Goal: Check status: Check status

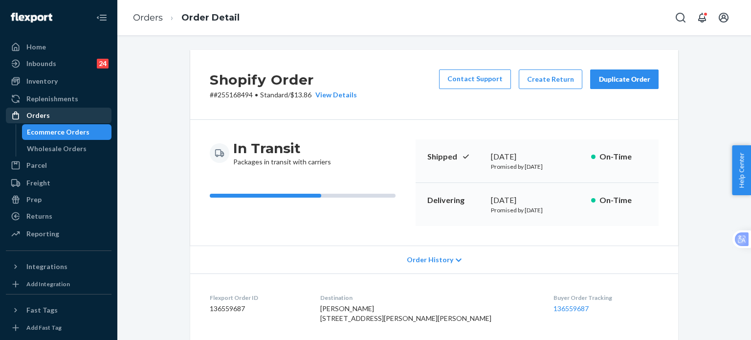
click at [36, 117] on div "Orders" at bounding box center [37, 116] width 23 height 10
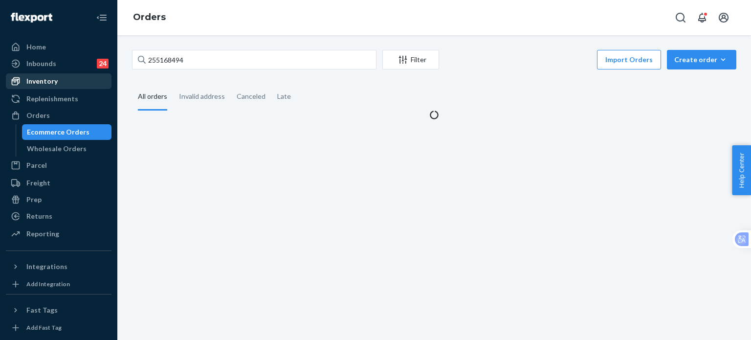
click at [45, 83] on div "Inventory" at bounding box center [41, 81] width 31 height 10
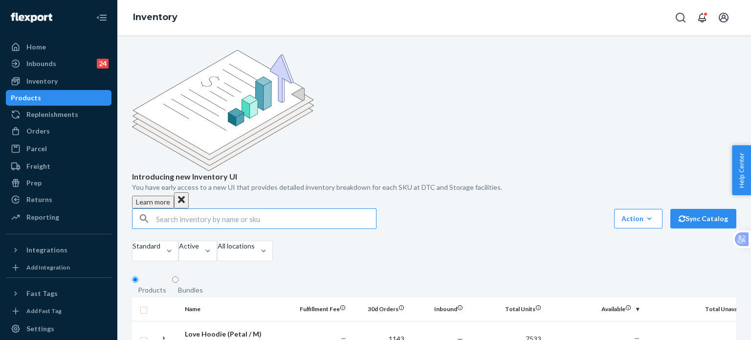
click at [242, 209] on input "text" at bounding box center [266, 219] width 220 height 20
type input "DNDTravelHoodieSteelGrey2X"
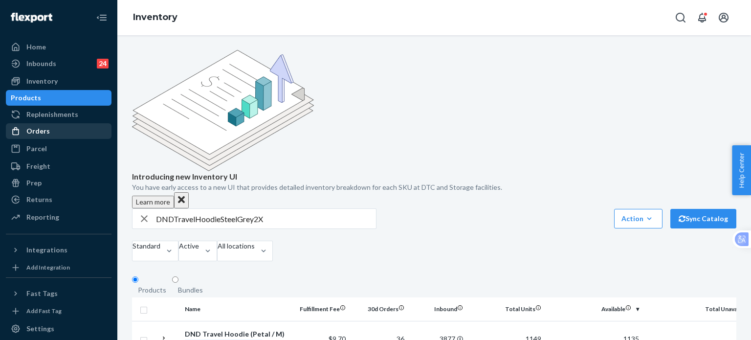
click at [31, 129] on div "Orders" at bounding box center [37, 131] width 23 height 10
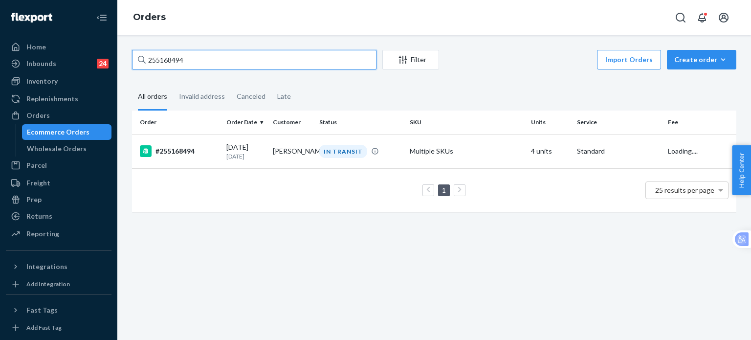
click at [140, 56] on div "255168494" at bounding box center [254, 60] width 245 height 20
paste input "3815344"
type input "253815344"
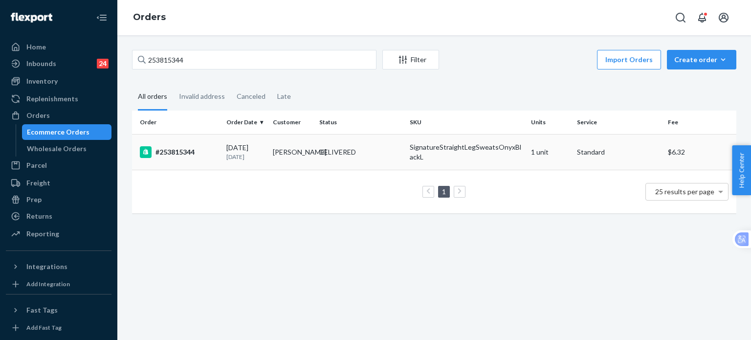
click at [176, 153] on div "#253815344" at bounding box center [179, 152] width 79 height 12
